Goal: Contribute content

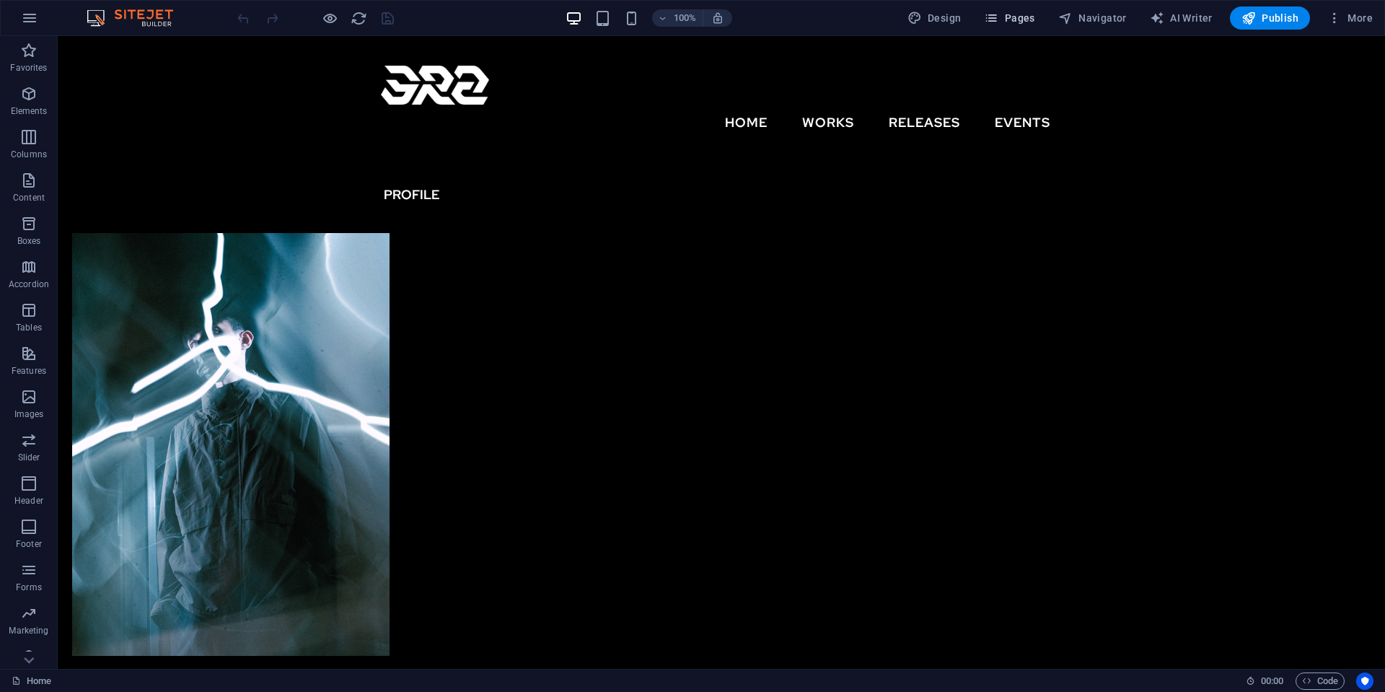
click at [1028, 19] on span "Pages" at bounding box center [1009, 18] width 51 height 14
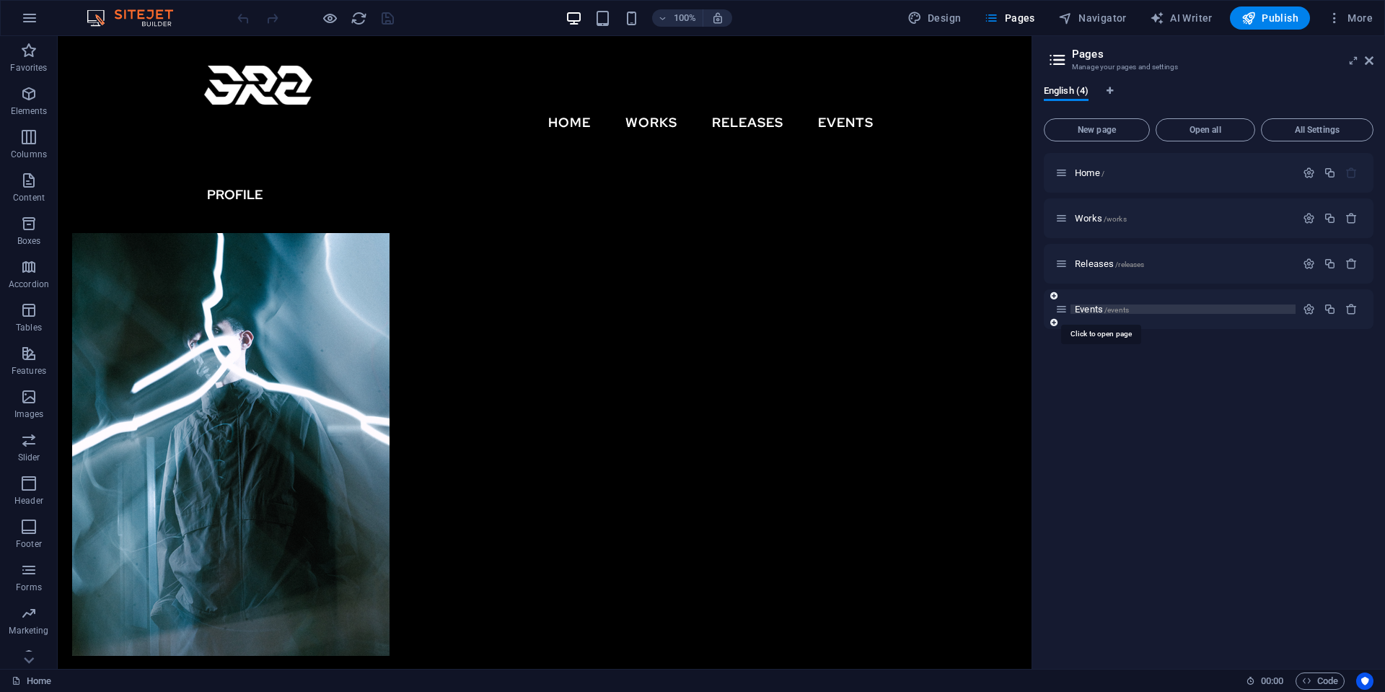
click at [1126, 307] on span "/events" at bounding box center [1117, 310] width 25 height 8
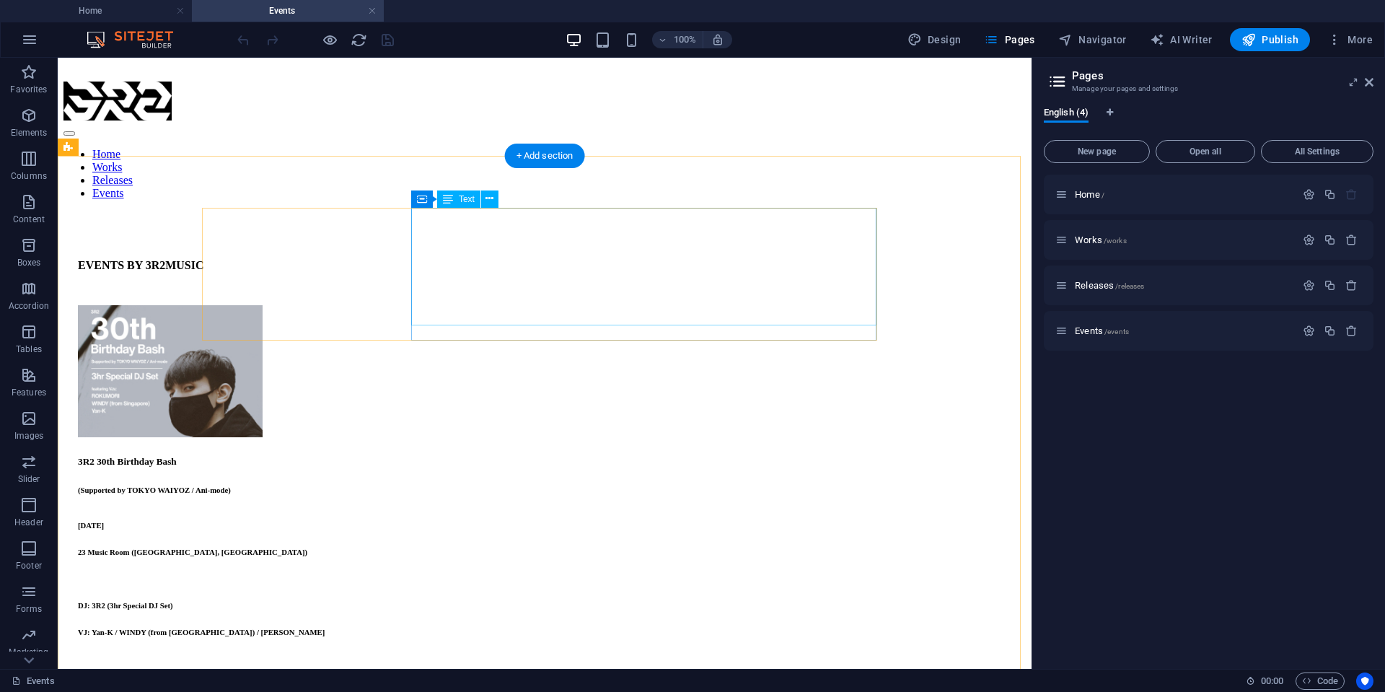
click at [507, 456] on div "3R2 30th Birthday Bash (Supported by TOKYO WAIYOZ / Ani-mode) [DATE] 23 Music R…" at bounding box center [545, 546] width 934 height 180
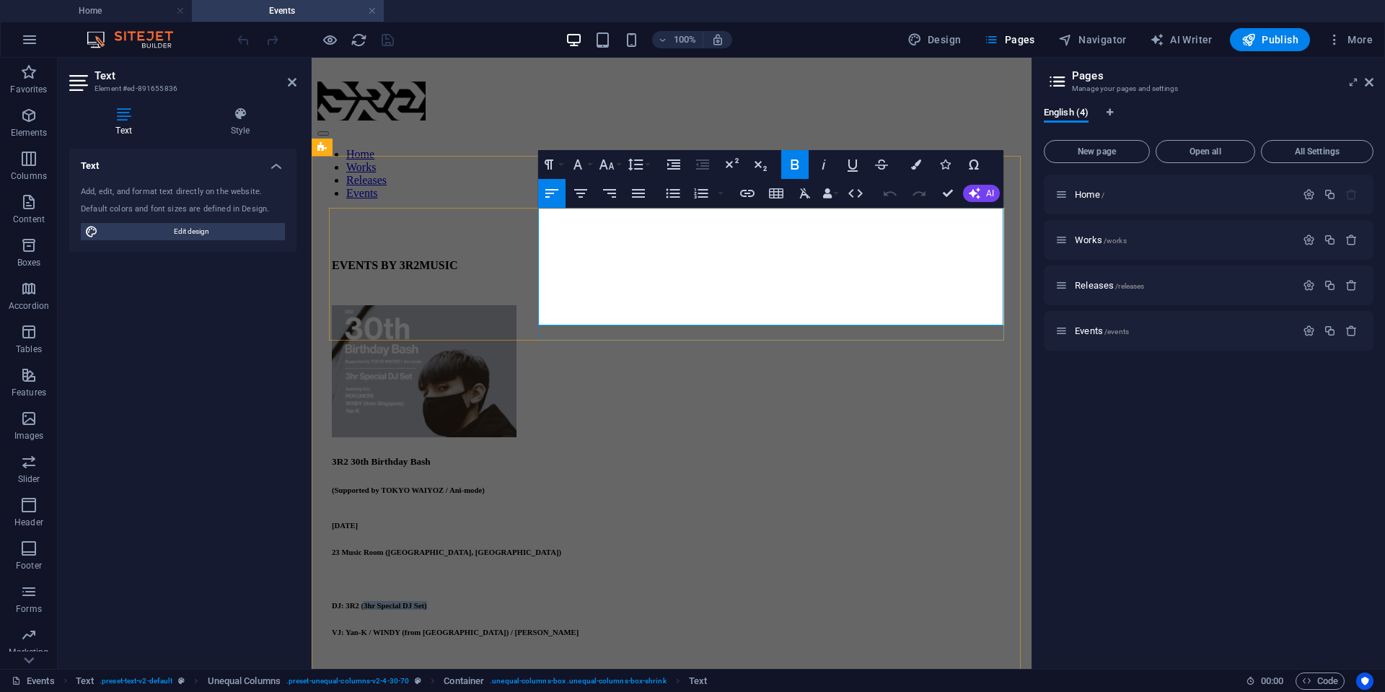
drag, startPoint x: 710, startPoint y: 302, endPoint x: 574, endPoint y: 306, distance: 135.7
click at [574, 601] on h6 "DJ: 3R2 (3hr Special DJ Set)" at bounding box center [672, 605] width 680 height 9
drag, startPoint x: 678, startPoint y: 319, endPoint x: 617, endPoint y: 323, distance: 61.4
click at [610, 628] on h6 "VJ: Yan-K / WINDY (from [GEOGRAPHIC_DATA]) / [PERSON_NAME]" at bounding box center [672, 632] width 680 height 9
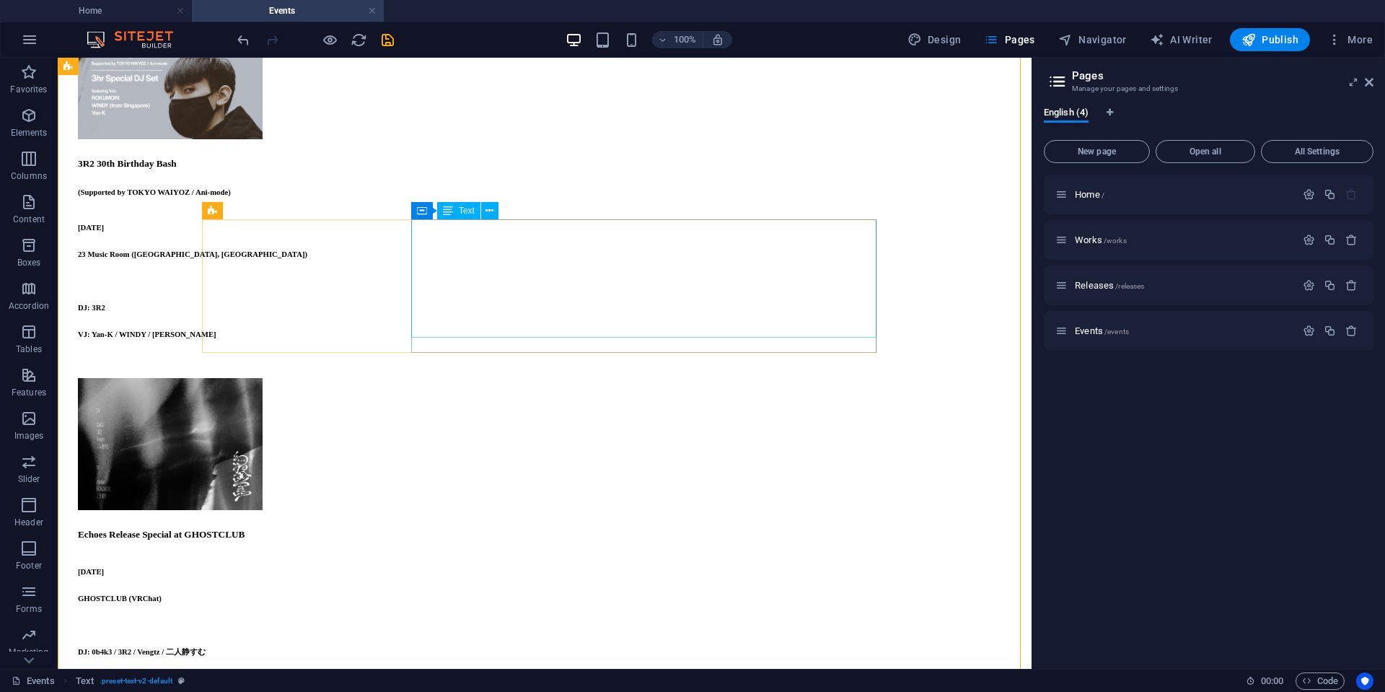
scroll to position [362, 0]
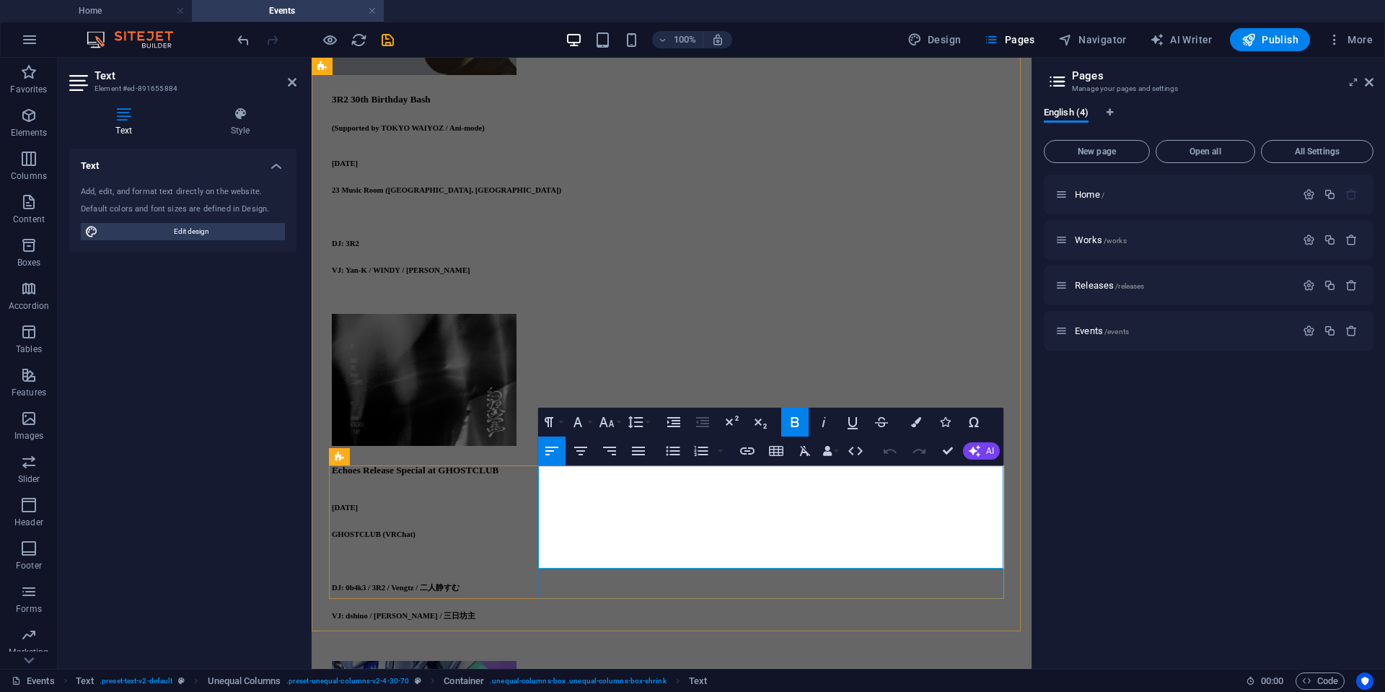
drag, startPoint x: 702, startPoint y: 547, endPoint x: 596, endPoint y: 551, distance: 106.1
copy h6 "DiagonalT (HongTaka)"
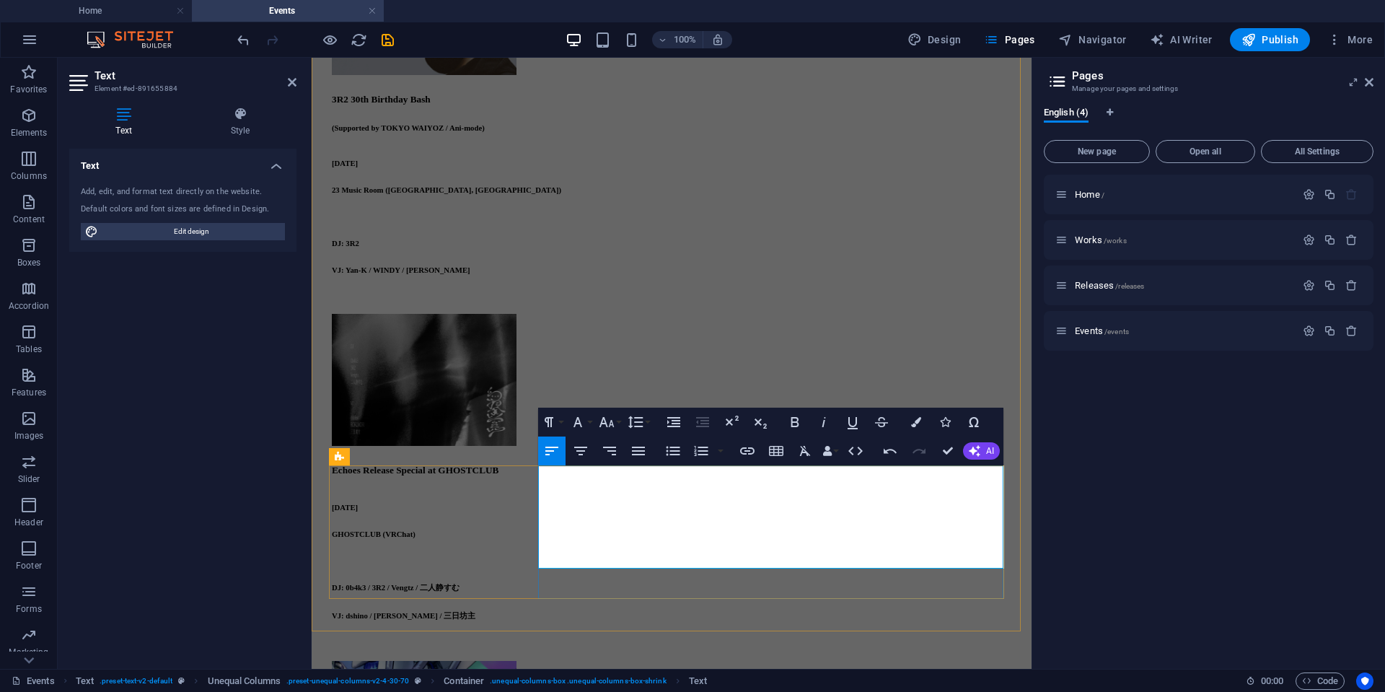
drag, startPoint x: 700, startPoint y: 544, endPoint x: 600, endPoint y: 543, distance: 100.3
copy h6 "DiagonalT (HongTaka)"
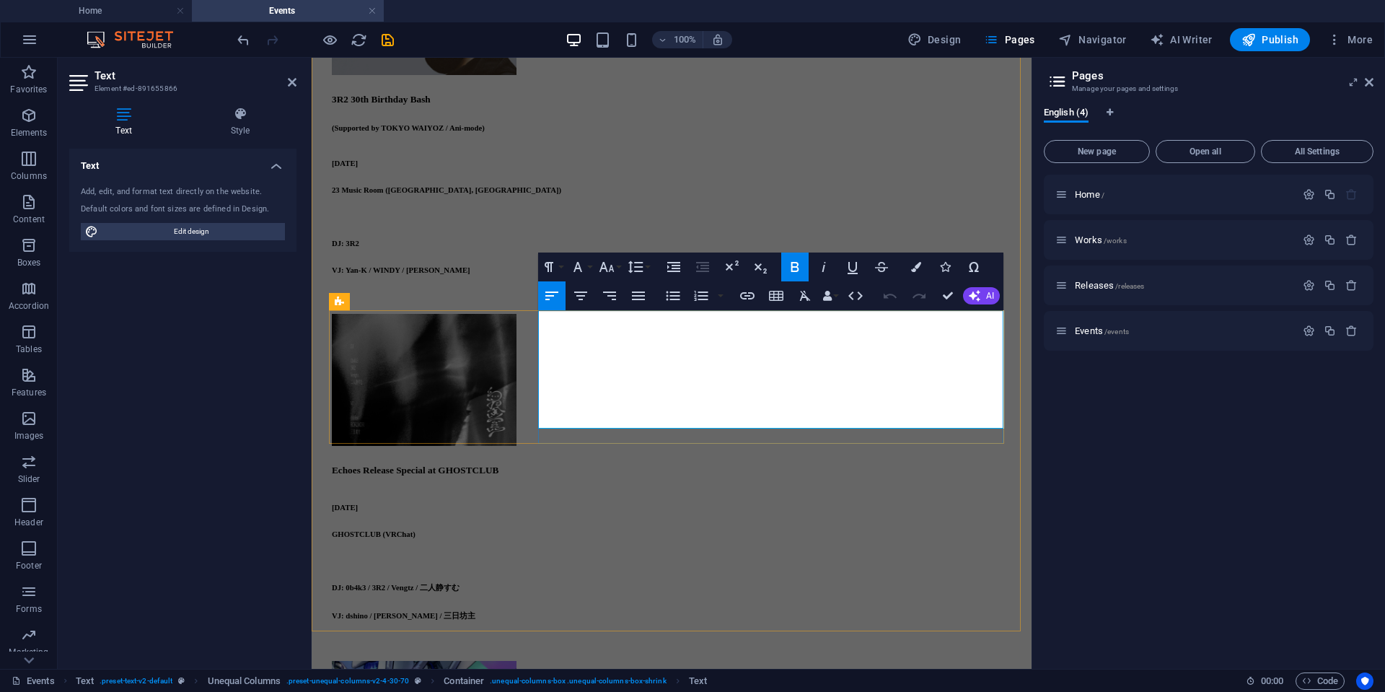
drag, startPoint x: 724, startPoint y: 409, endPoint x: 647, endPoint y: 405, distance: 77.3
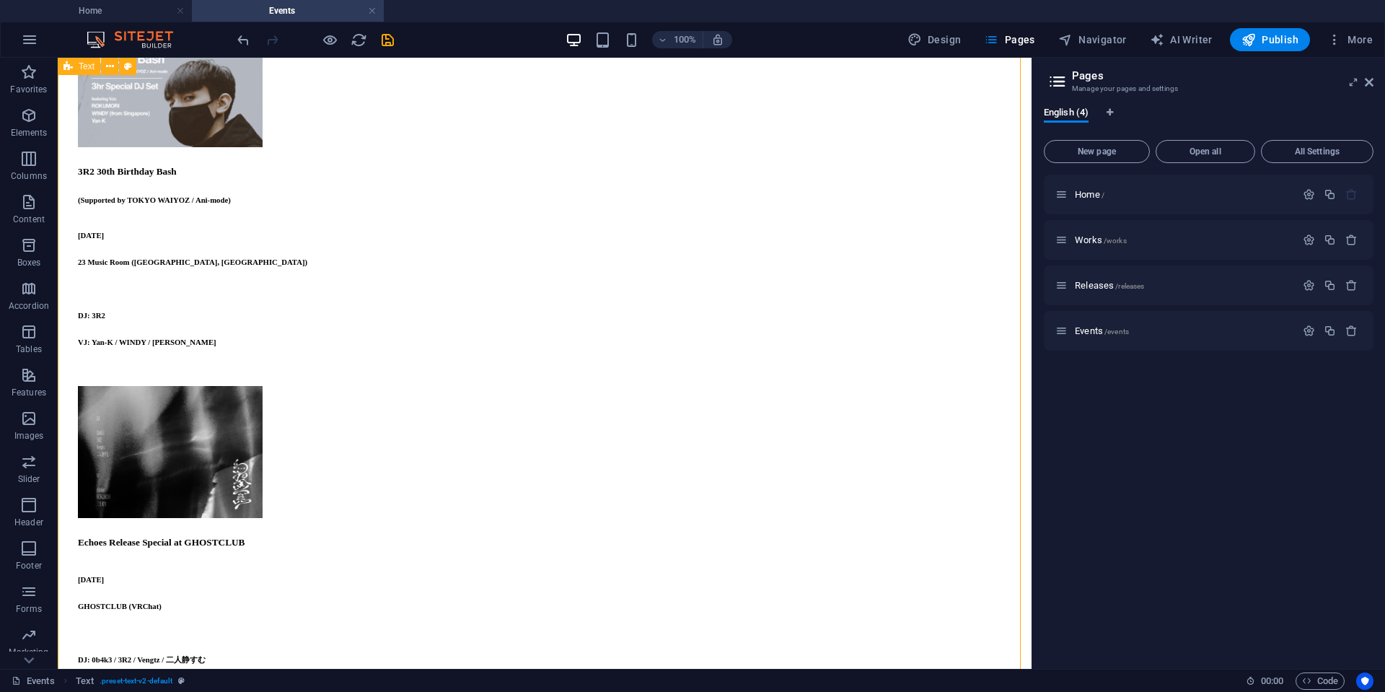
scroll to position [146, 0]
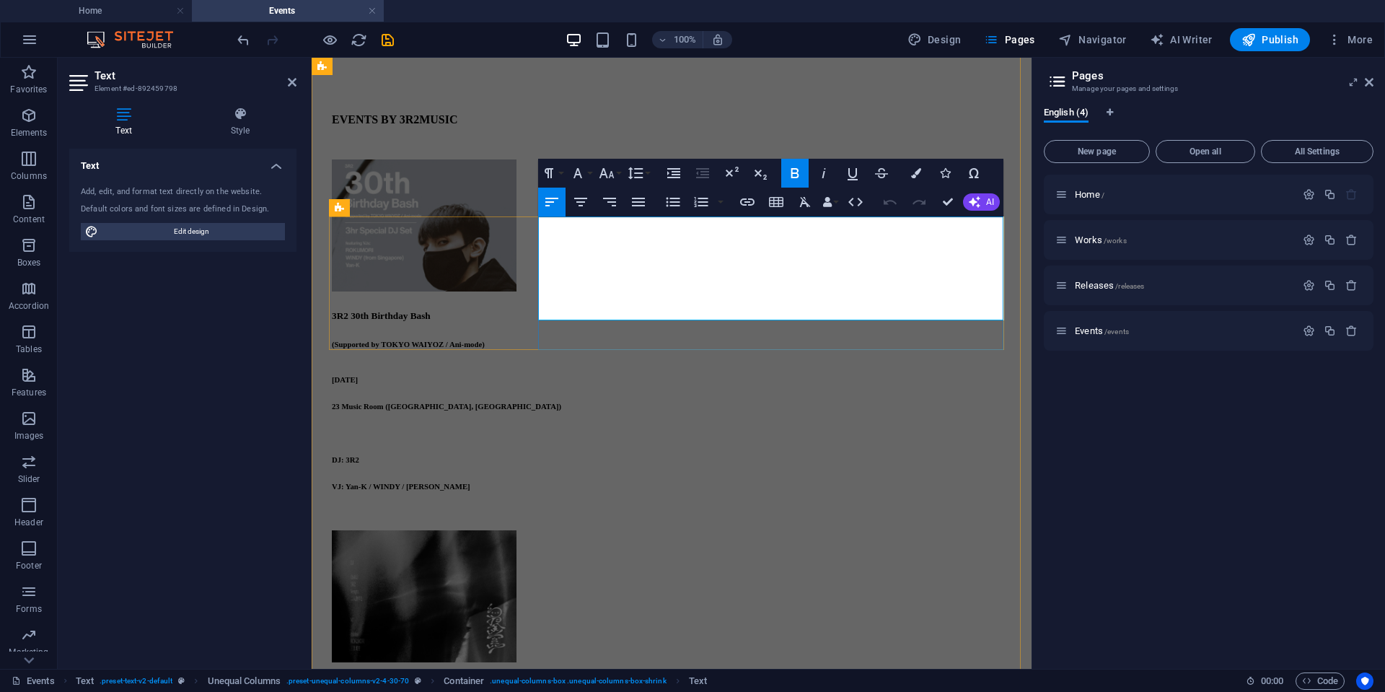
drag, startPoint x: 578, startPoint y: 312, endPoint x: 553, endPoint y: 311, distance: 24.5
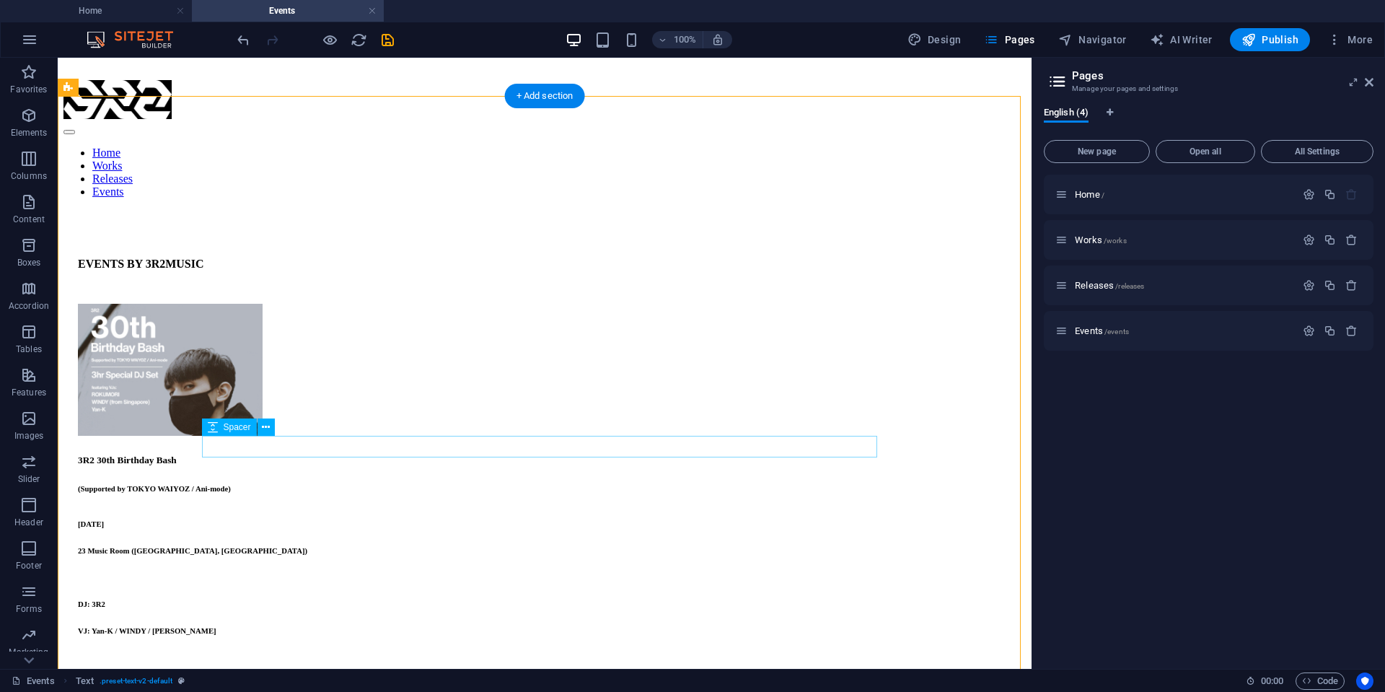
scroll to position [218, 0]
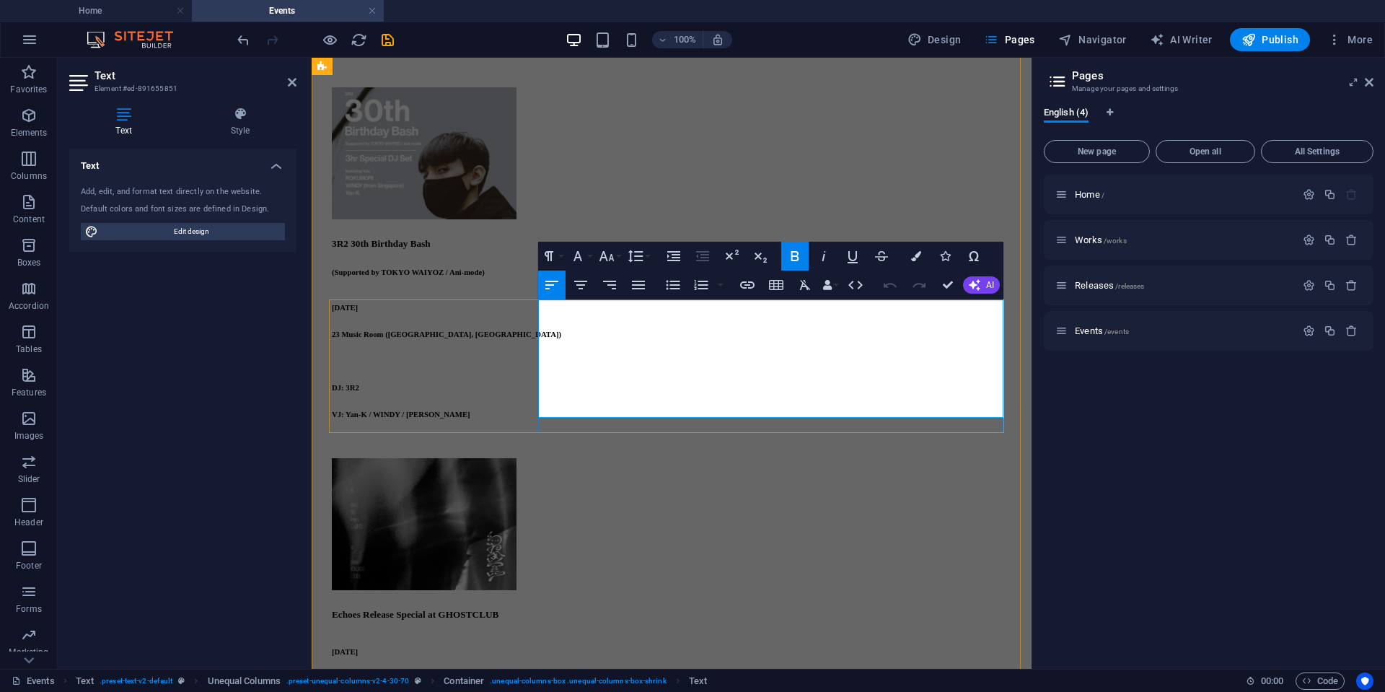
drag, startPoint x: 649, startPoint y: 400, endPoint x: 620, endPoint y: 397, distance: 29.7
copy h6 "すなもりあらた"
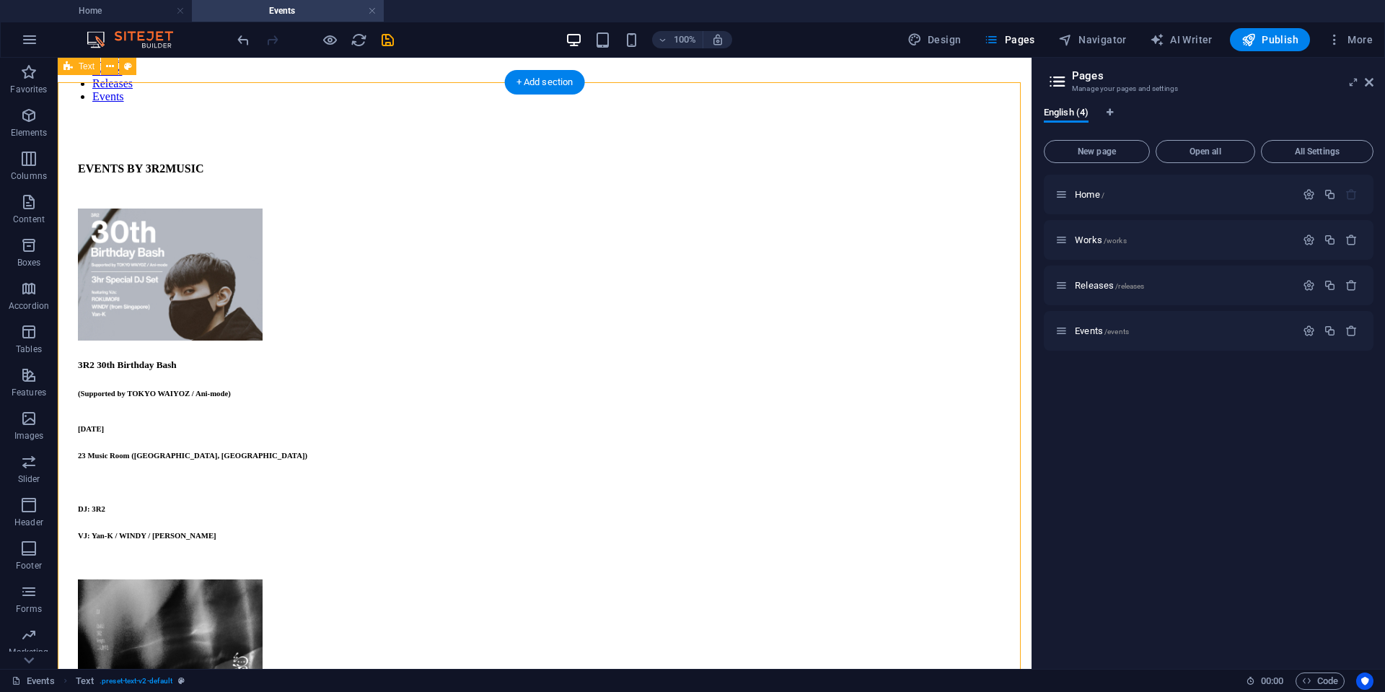
scroll to position [74, 0]
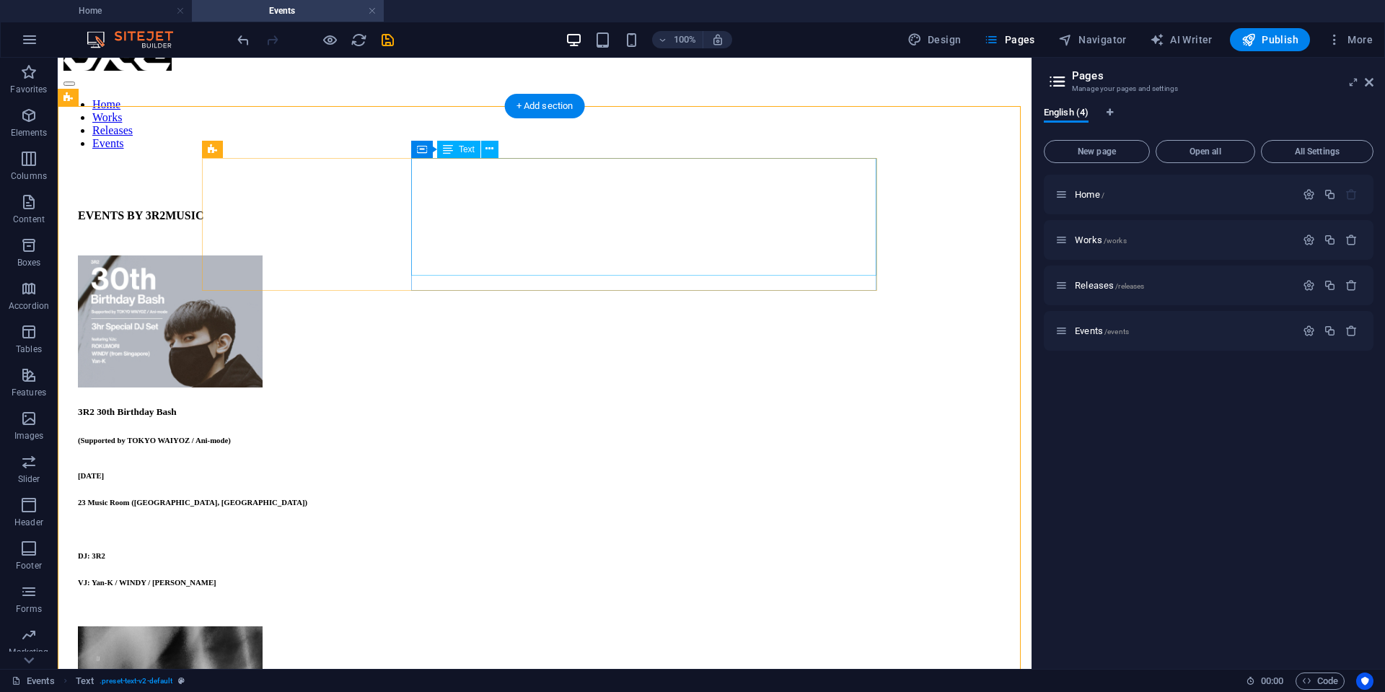
scroll to position [0, 0]
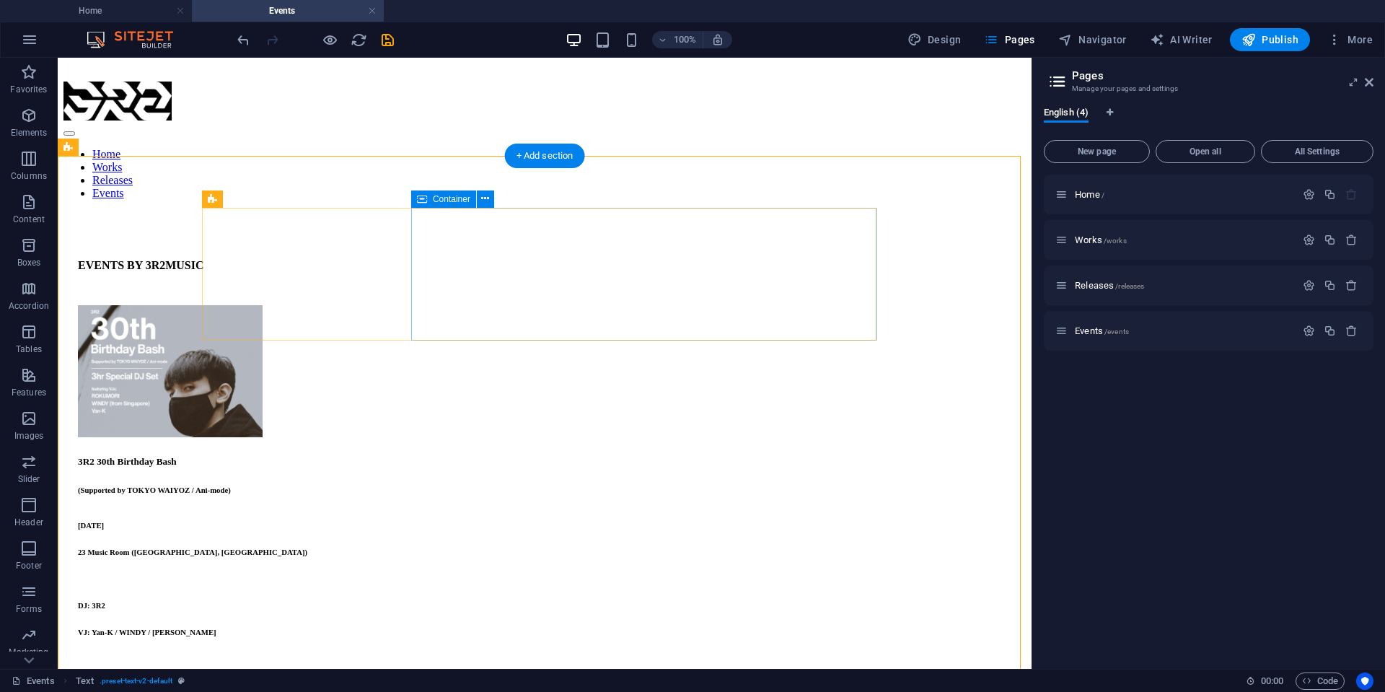
click at [838, 456] on div "3R2 30th Birthday Bash (Supported by TOKYO WAIYOZ / Ani-mode) [DATE] 23 Music R…" at bounding box center [545, 546] width 934 height 180
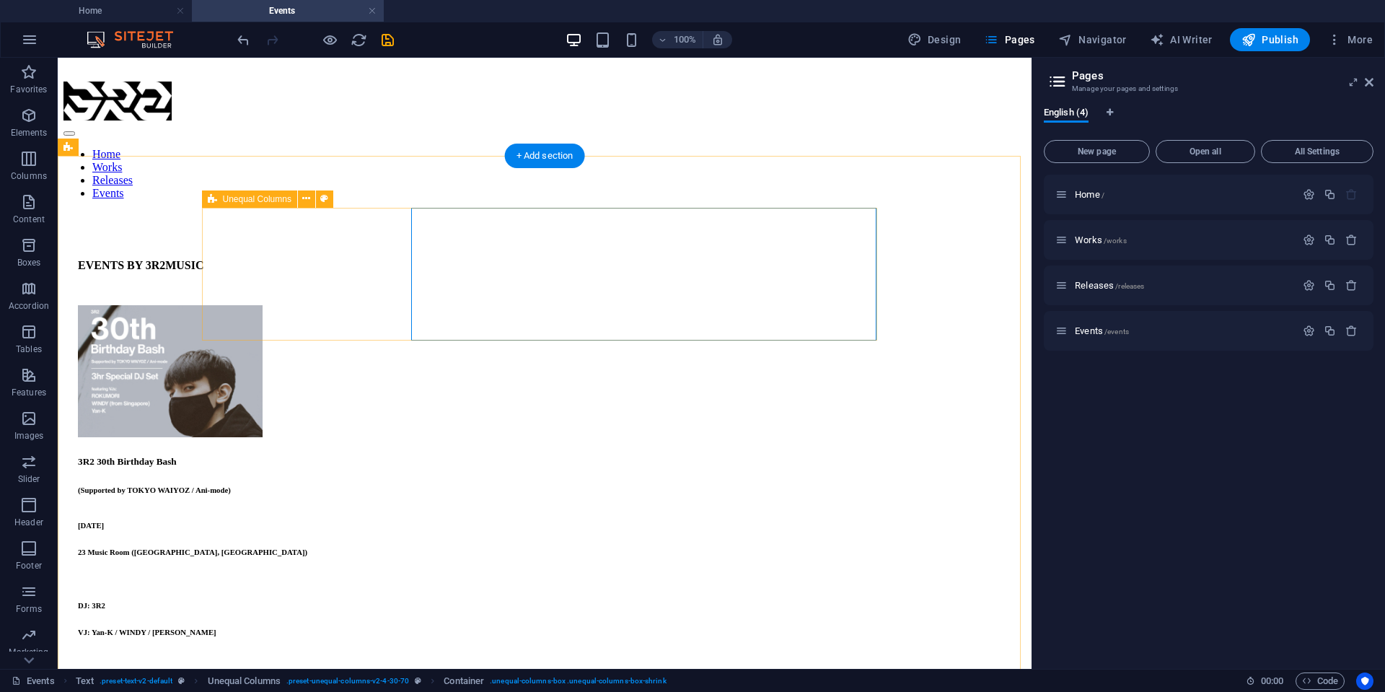
click at [398, 305] on div "3R2 30th Birthday Bash (Supported by TOKYO WAIYOZ / Ani-mode) [DATE] 23 Music R…" at bounding box center [545, 470] width 934 height 331
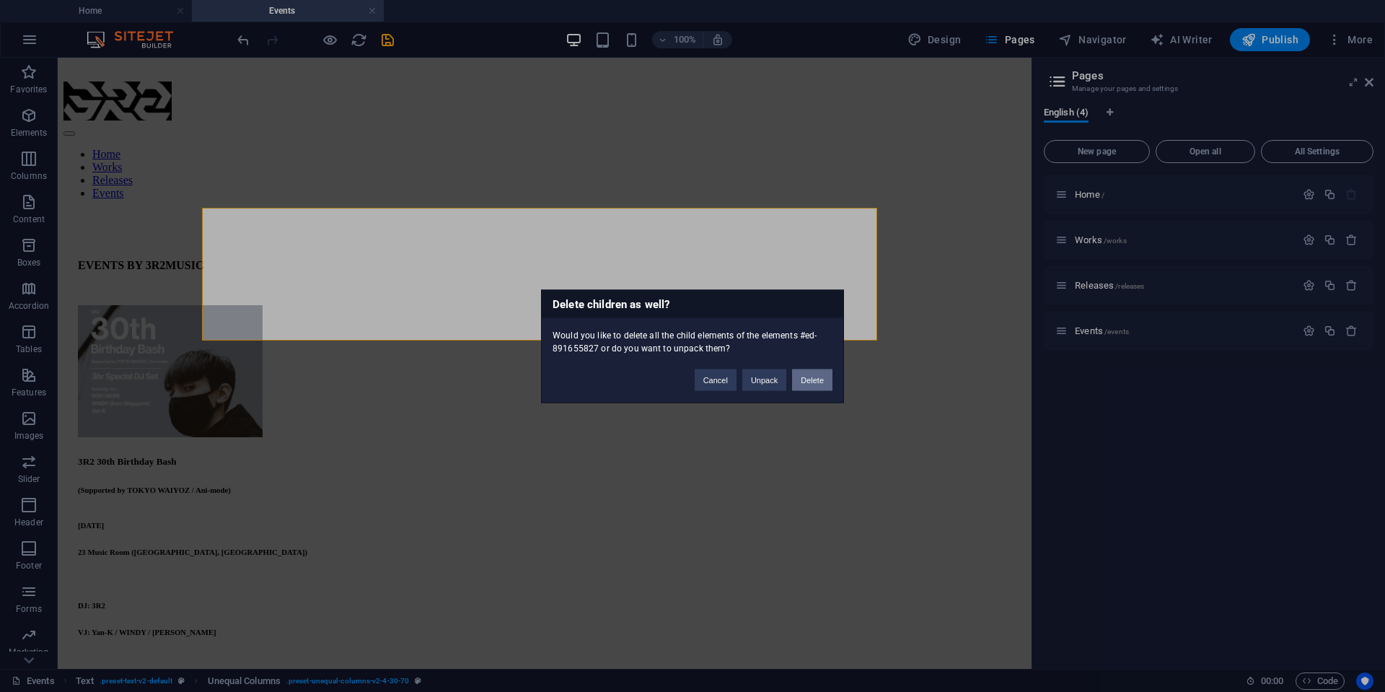
drag, startPoint x: 808, startPoint y: 378, endPoint x: 736, endPoint y: 318, distance: 94.2
click at [808, 378] on button "Delete" at bounding box center [812, 380] width 40 height 22
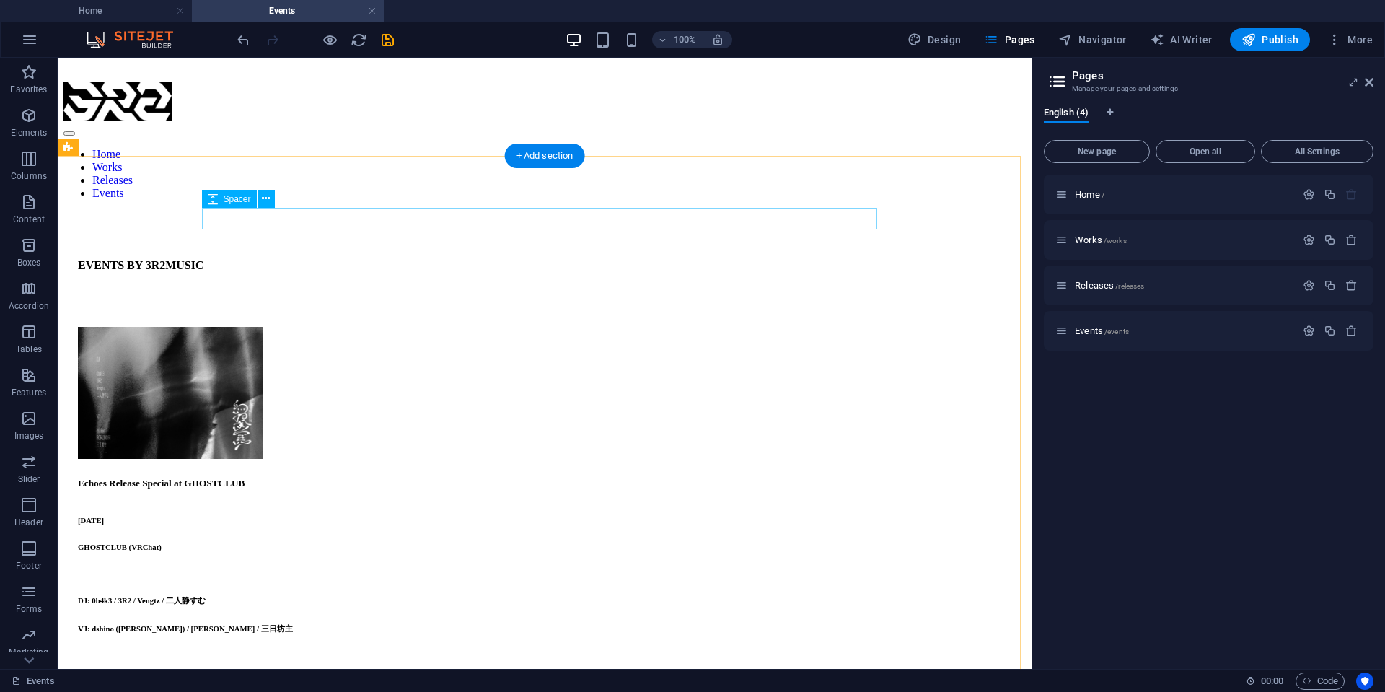
click at [295, 305] on div at bounding box center [545, 316] width 934 height 22
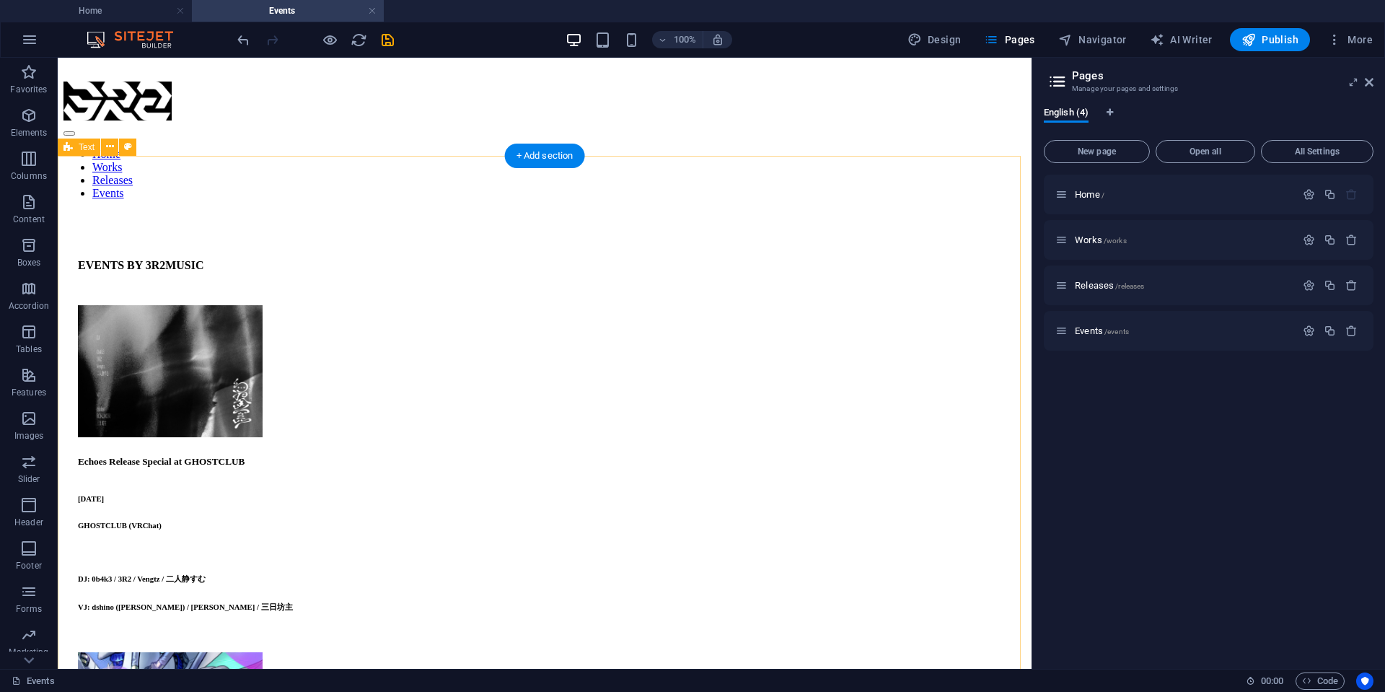
click at [562, 456] on div "Echoes Release Special at GHOSTCLUB [DATE] GHOSTCLUB (VRChat) DJ: 0b4k3 / 3R2 /…" at bounding box center [545, 534] width 934 height 157
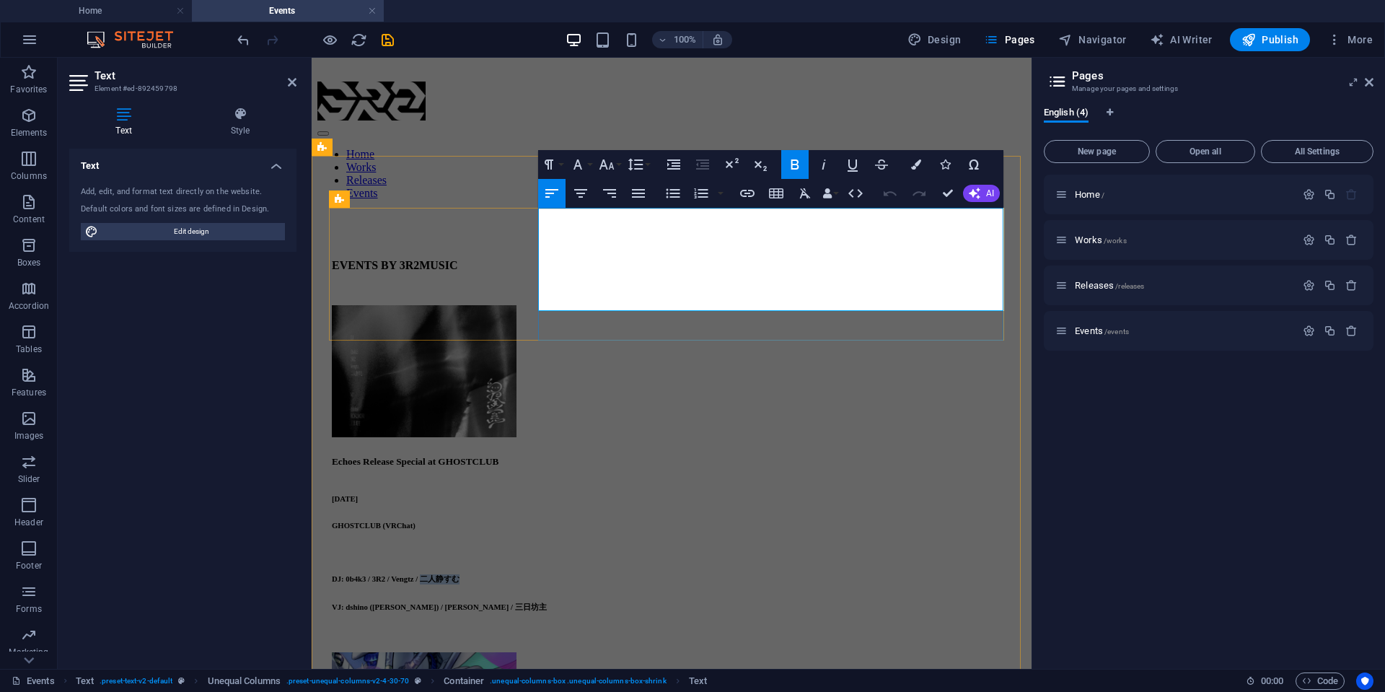
drag, startPoint x: 689, startPoint y: 288, endPoint x: 646, endPoint y: 284, distance: 43.4
click at [646, 574] on h6 "DJ: 0b4k3 / 3R2 / Vengtz / 二人静すむ" at bounding box center [672, 579] width 680 height 10
copy h6 "二人静すむ"
click at [820, 456] on div "Echoes Release Special at GHOSTCLUB [DATE] GHOSTCLUB (VRChat) DJ: 0b4k3 / 3R2 /…" at bounding box center [672, 534] width 680 height 157
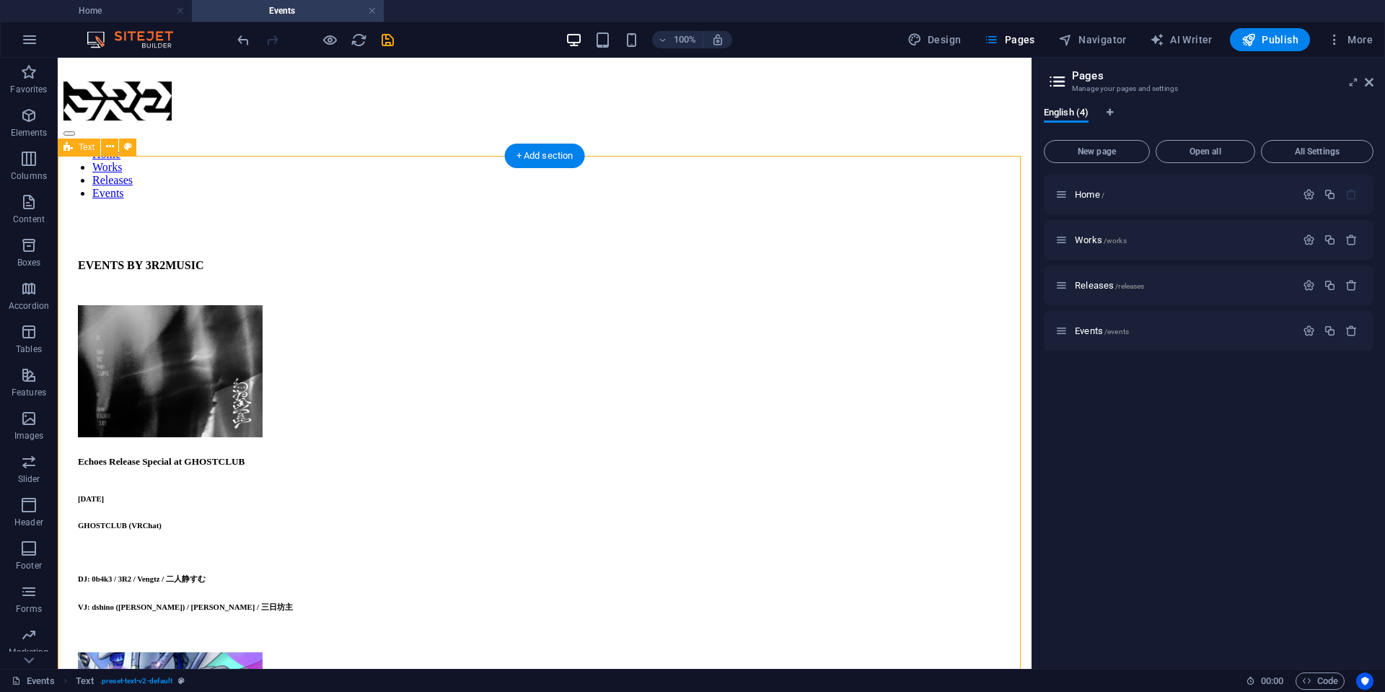
click at [1284, 46] on span "Publish" at bounding box center [1270, 39] width 57 height 14
